Goal: Transaction & Acquisition: Purchase product/service

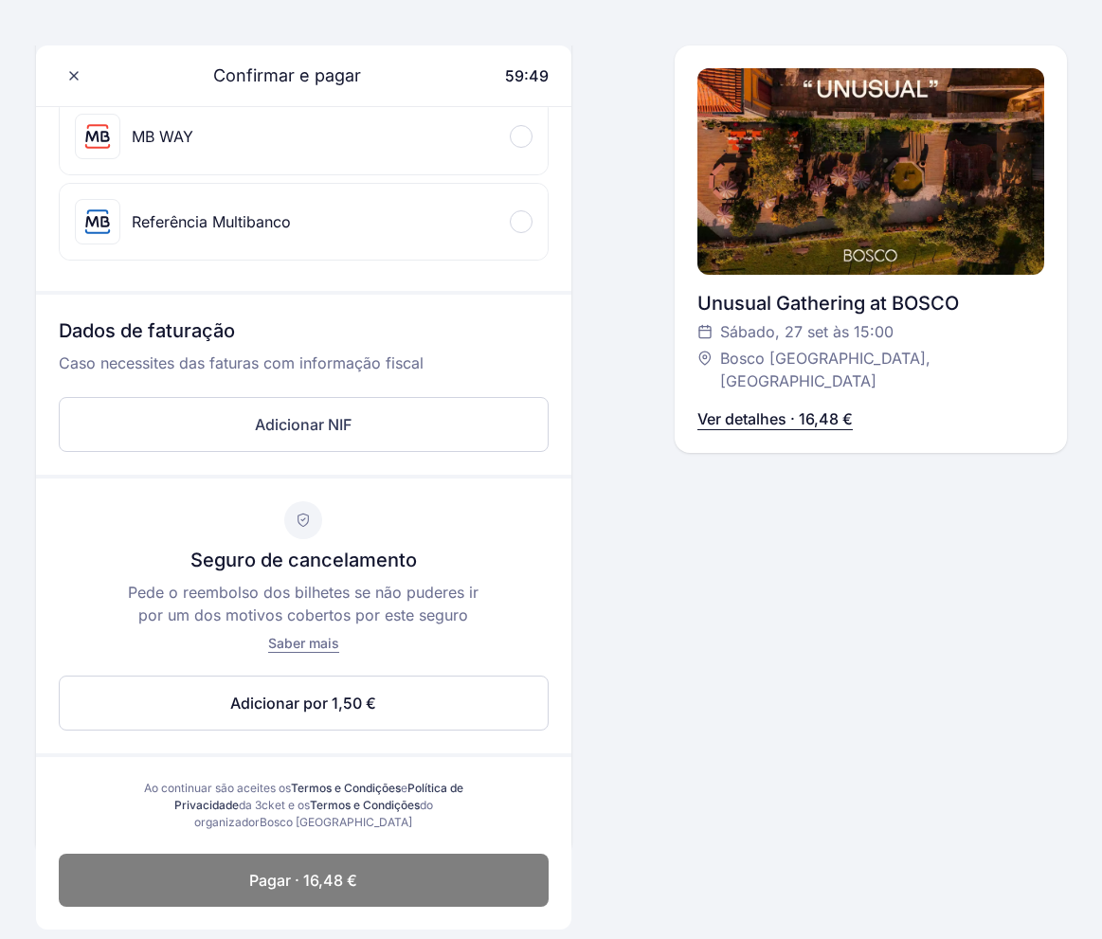
scroll to position [443, 0]
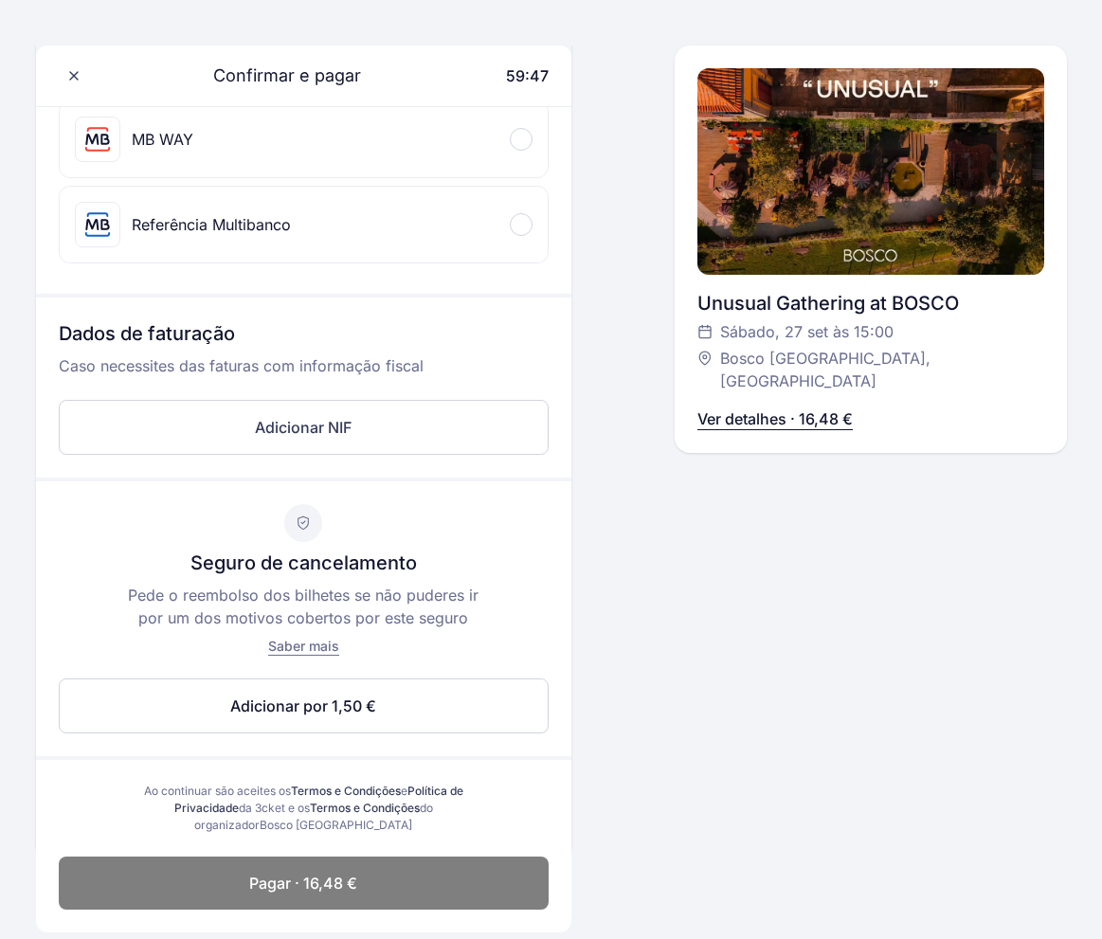
click at [326, 556] on p "Seguro de cancelamento" at bounding box center [303, 563] width 226 height 27
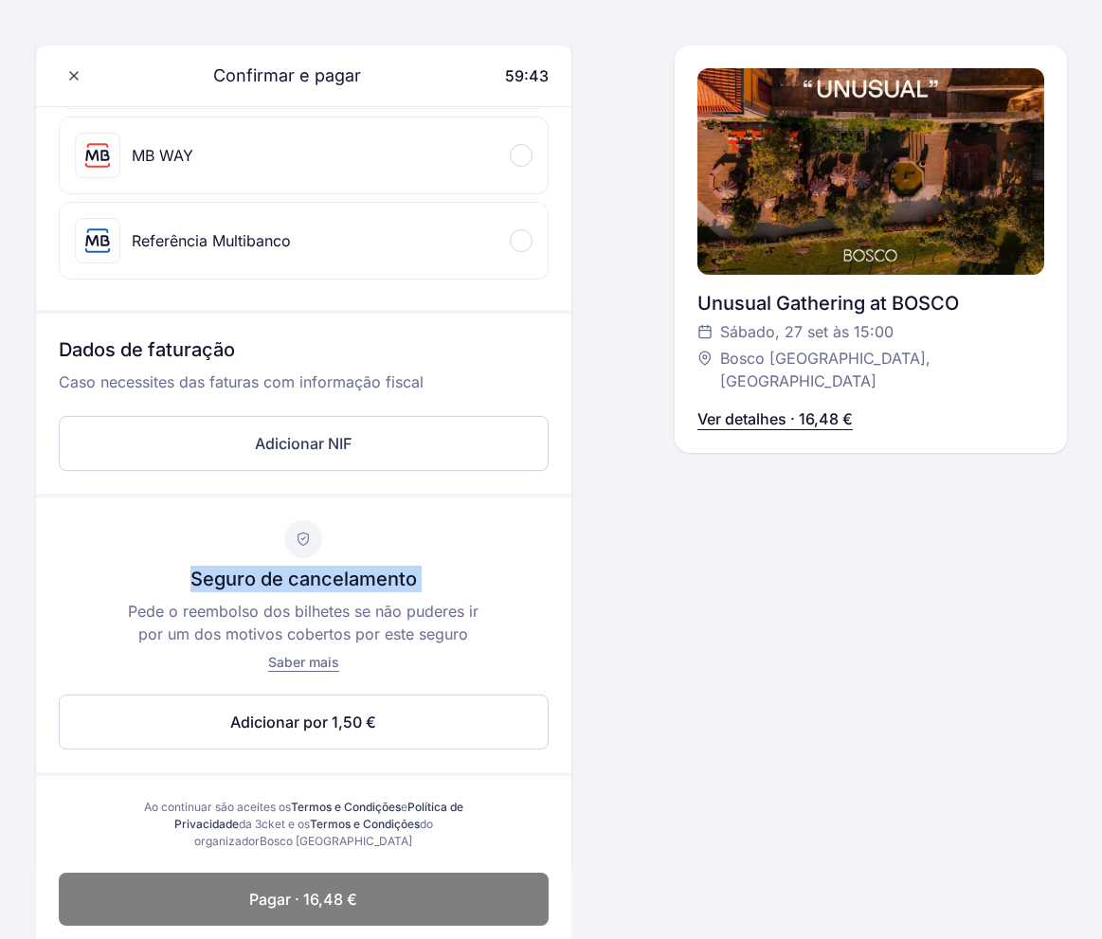
scroll to position [426, 0]
click at [521, 139] on div "MB WAY" at bounding box center [304, 156] width 489 height 76
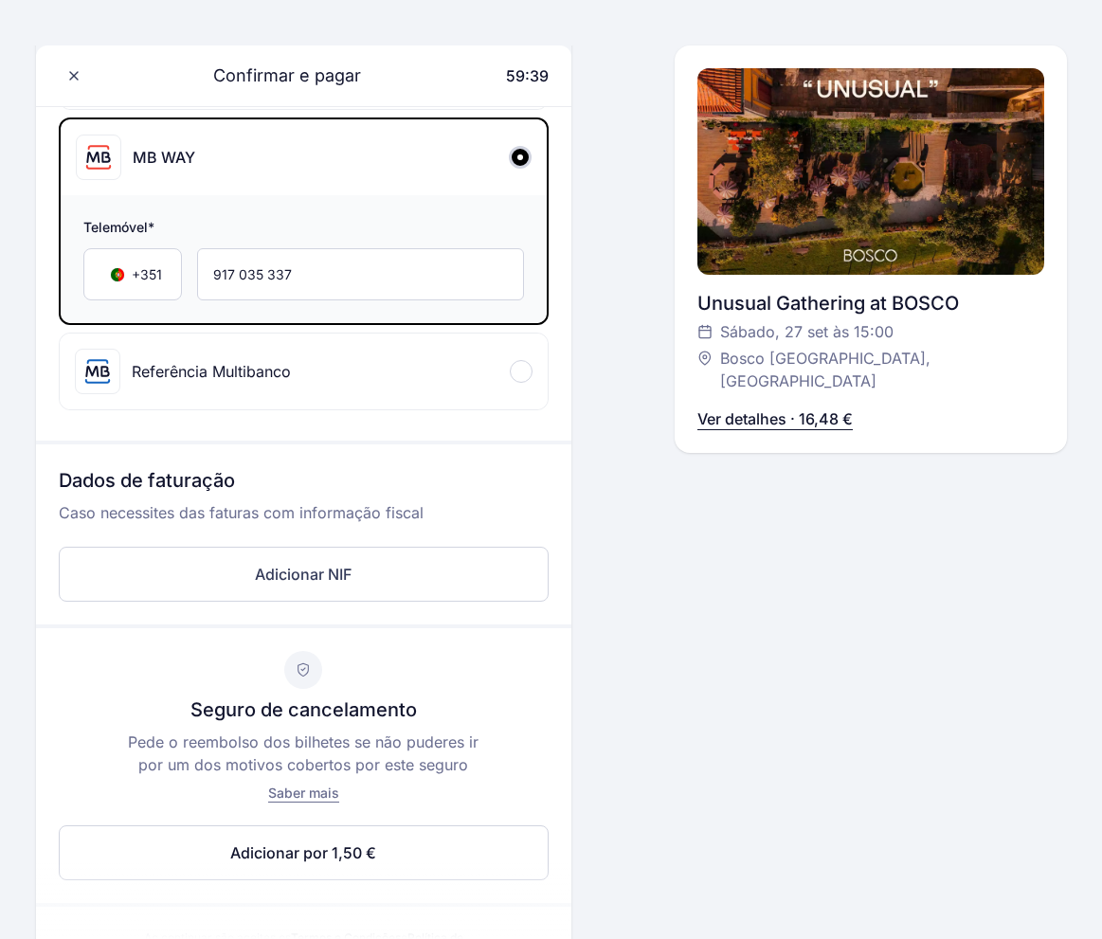
click at [521, 139] on div "MB WAY" at bounding box center [304, 157] width 487 height 76
click at [530, 364] on div at bounding box center [521, 371] width 23 height 23
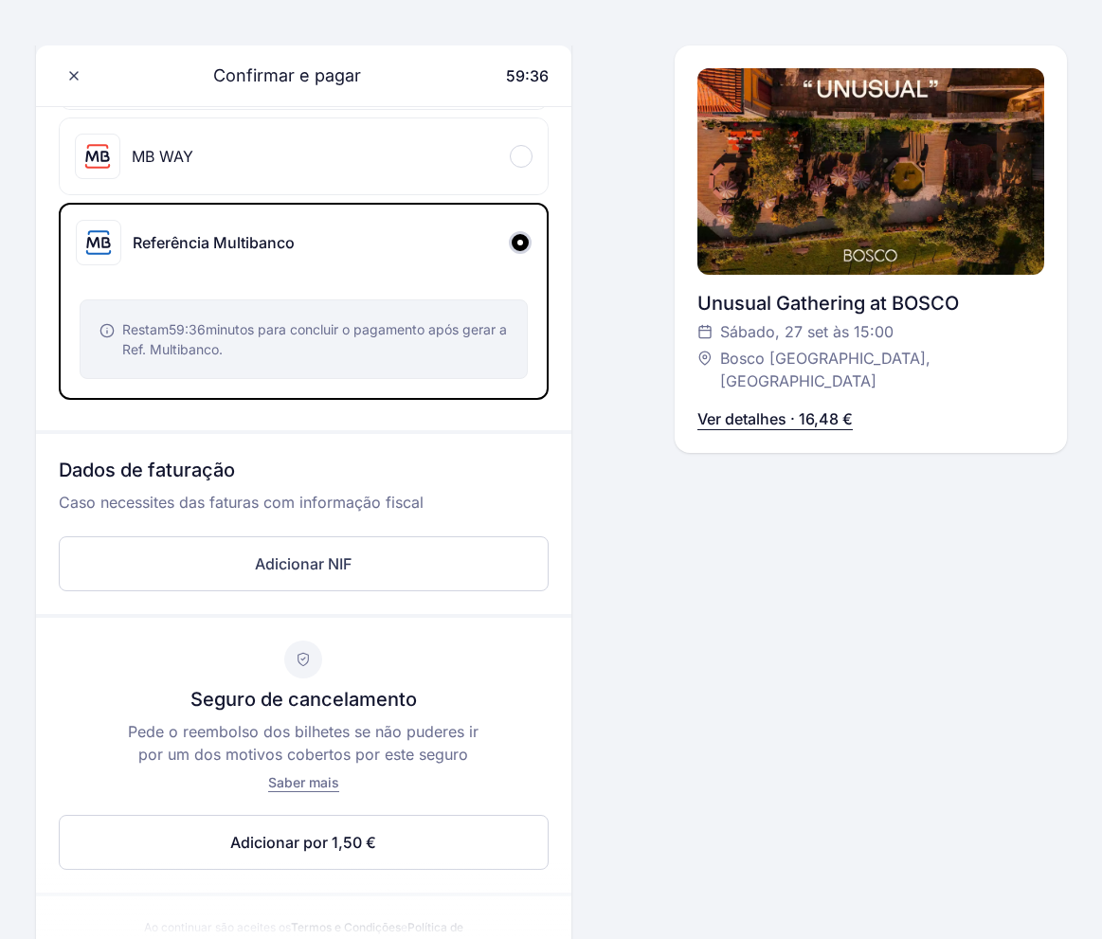
click at [588, 167] on div "Confirmar e pagar 59:36 Olá, MiguelFreitas +351 917 035 337 miguelpintodefreita…" at bounding box center [551, 337] width 1031 height 1312
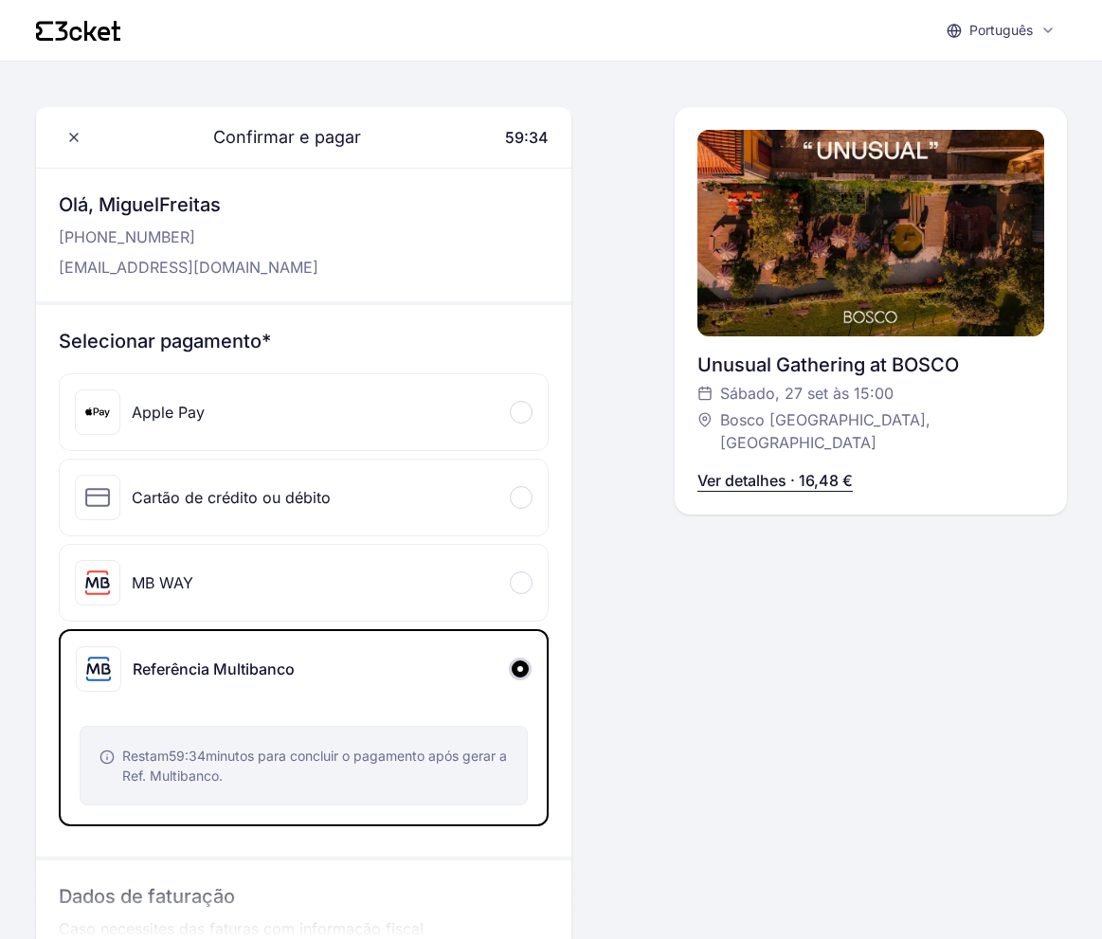
scroll to position [0, 0]
click at [495, 398] on div "Apple Pay" at bounding box center [304, 412] width 489 height 76
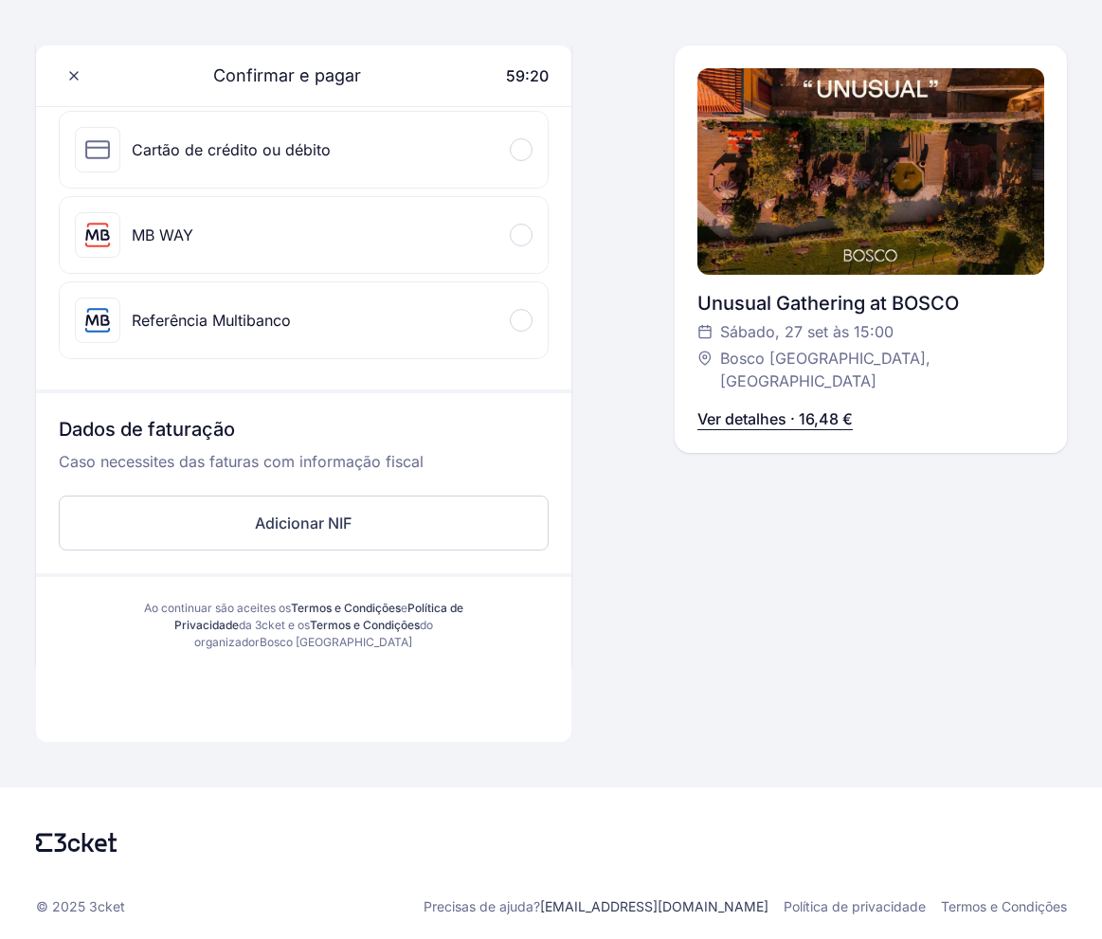
scroll to position [350, 0]
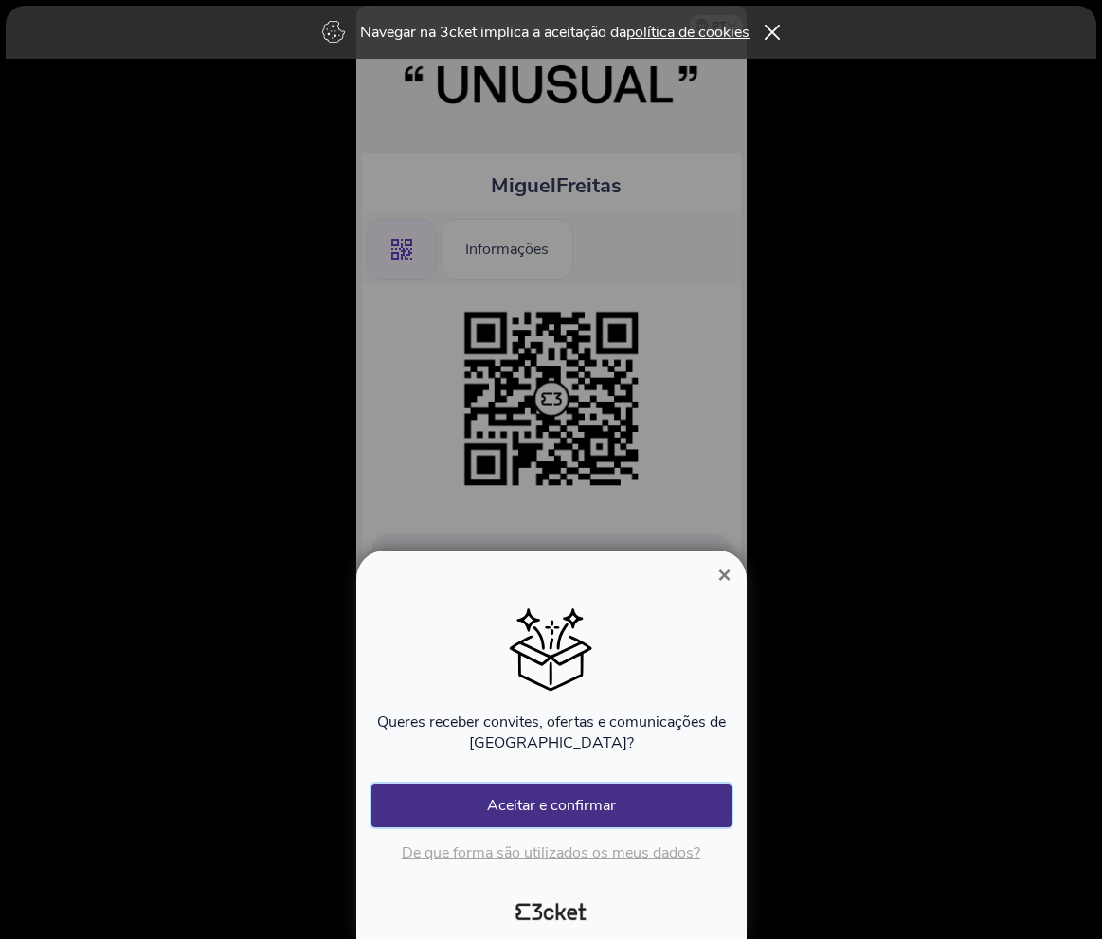
click at [690, 794] on button "Aceitar e confirmar" at bounding box center [551, 806] width 360 height 44
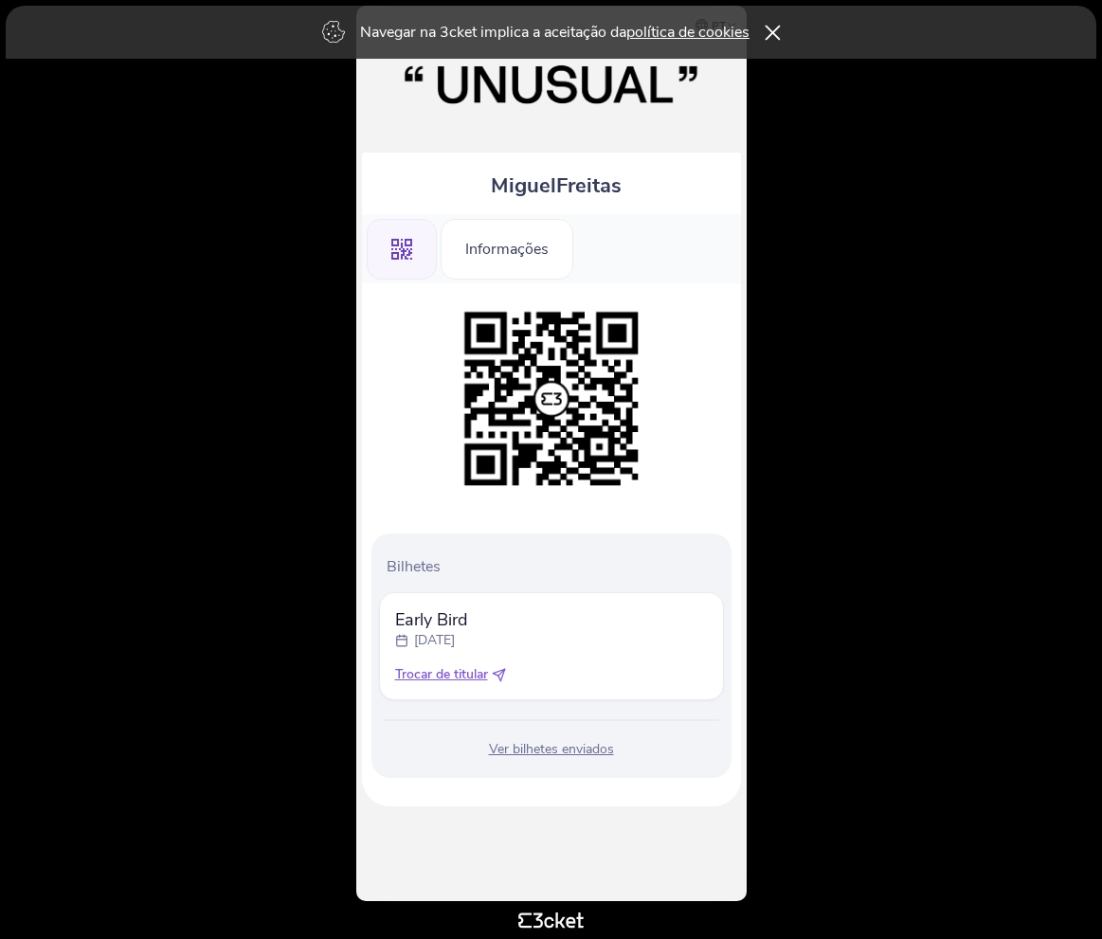
click at [774, 29] on icon at bounding box center [772, 32] width 15 height 15
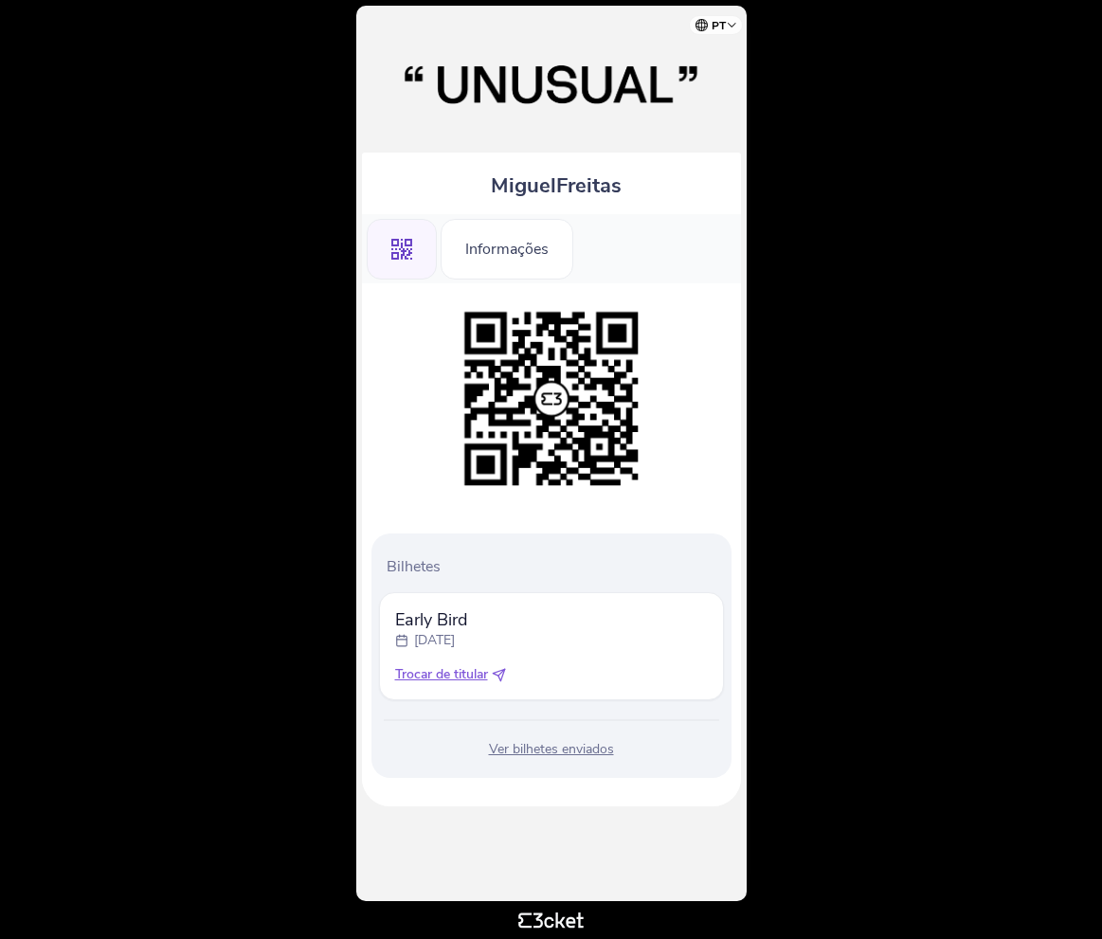
click at [549, 399] on img at bounding box center [551, 398] width 193 height 193
click at [408, 256] on icon ".st0{fill-rule:evenodd;clip-rule:evenodd;}" at bounding box center [401, 249] width 21 height 21
click at [541, 254] on div "Informações" at bounding box center [507, 249] width 133 height 61
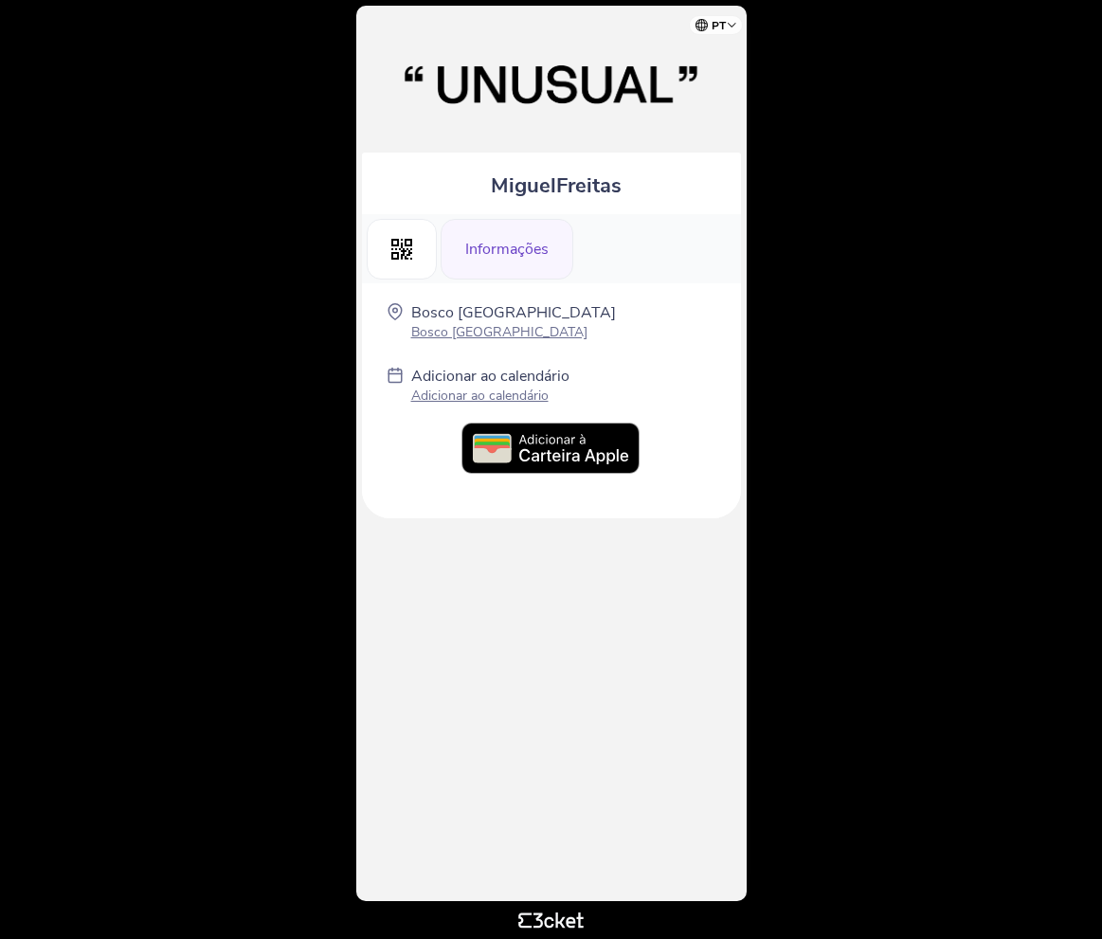
click at [571, 446] on img at bounding box center [552, 449] width 180 height 53
